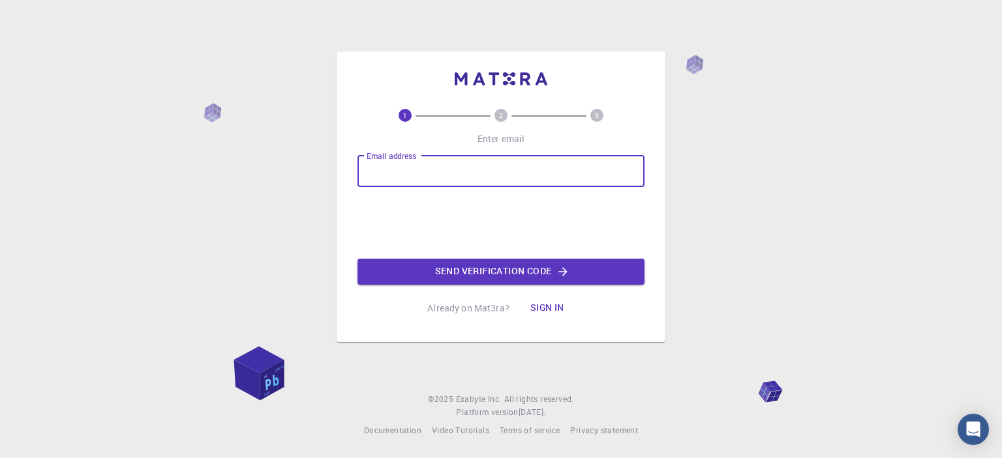
click at [472, 178] on input "Email address" at bounding box center [500, 171] width 287 height 31
type input "[EMAIL_ADDRESS][DOMAIN_NAME]"
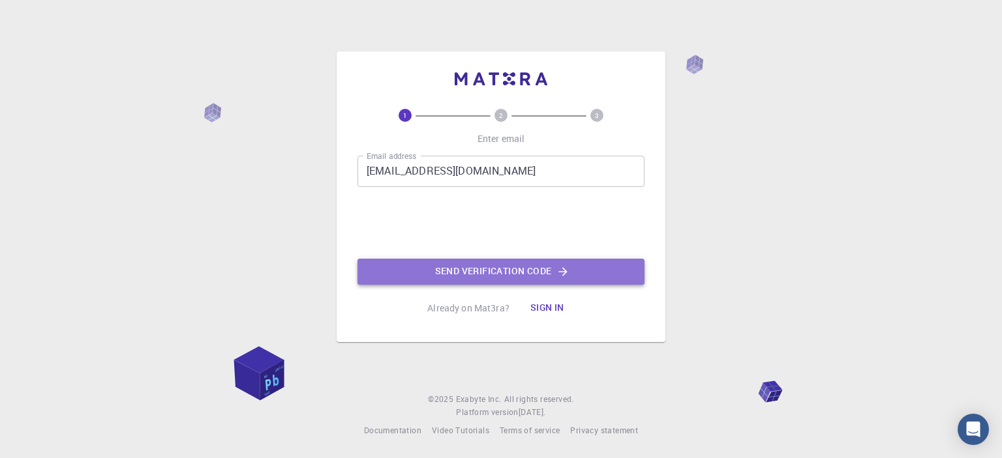
click at [459, 267] on button "Send verification code" at bounding box center [500, 272] width 287 height 26
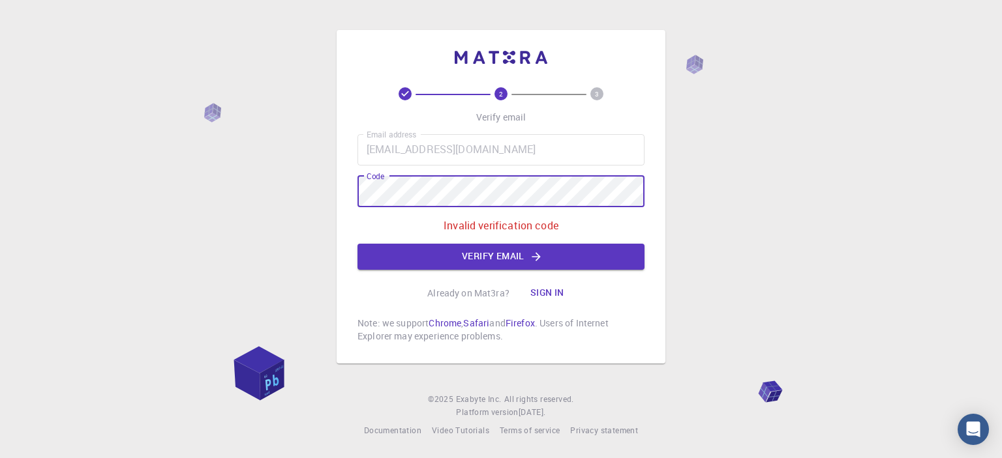
click at [349, 191] on div "2 3 Verify email Email address [EMAIL_ADDRESS][DOMAIN_NAME] Email address Code …" at bounding box center [500, 197] width 329 height 334
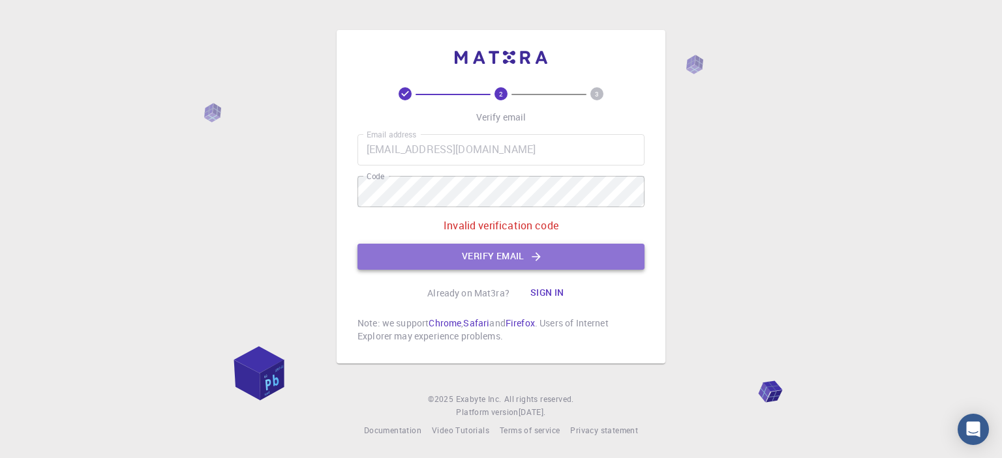
click at [503, 260] on button "Verify email" at bounding box center [500, 257] width 287 height 26
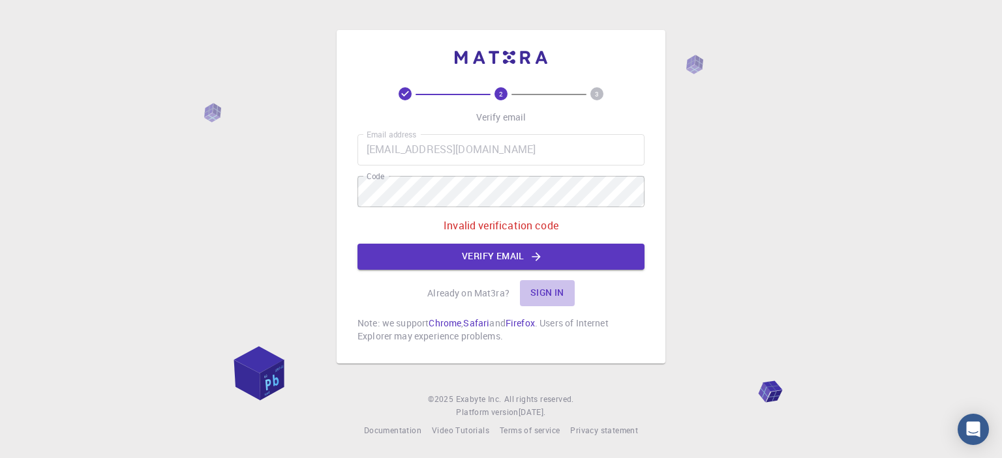
click at [546, 301] on button "Sign in" at bounding box center [547, 293] width 55 height 26
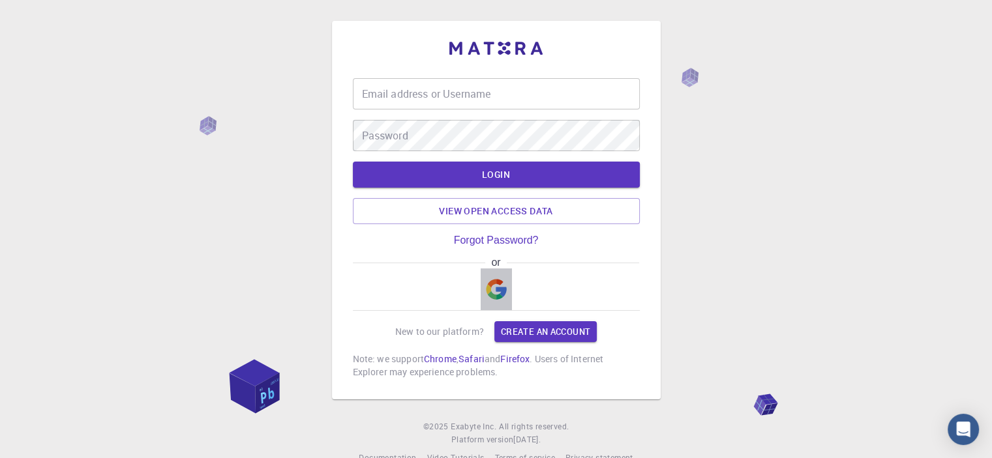
click at [486, 281] on img "button" at bounding box center [496, 289] width 21 height 21
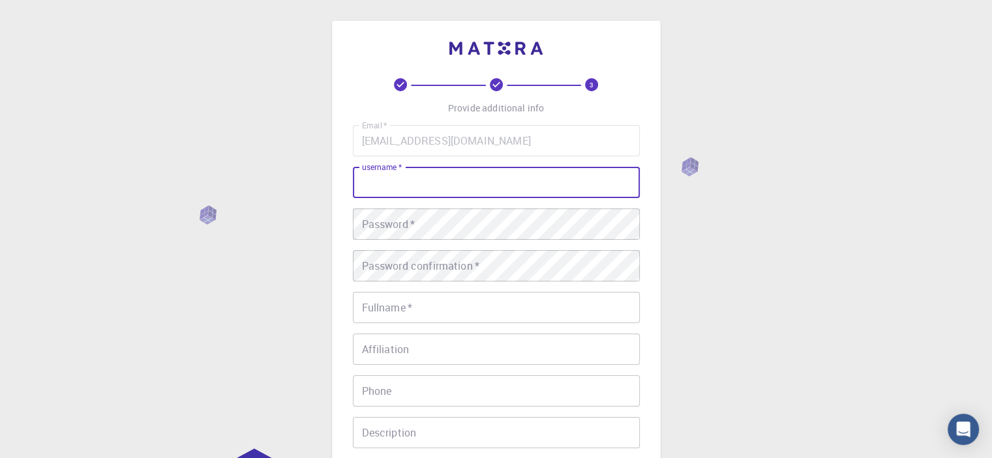
click at [458, 190] on input "username   *" at bounding box center [496, 182] width 287 height 31
